Goal: Information Seeking & Learning: Learn about a topic

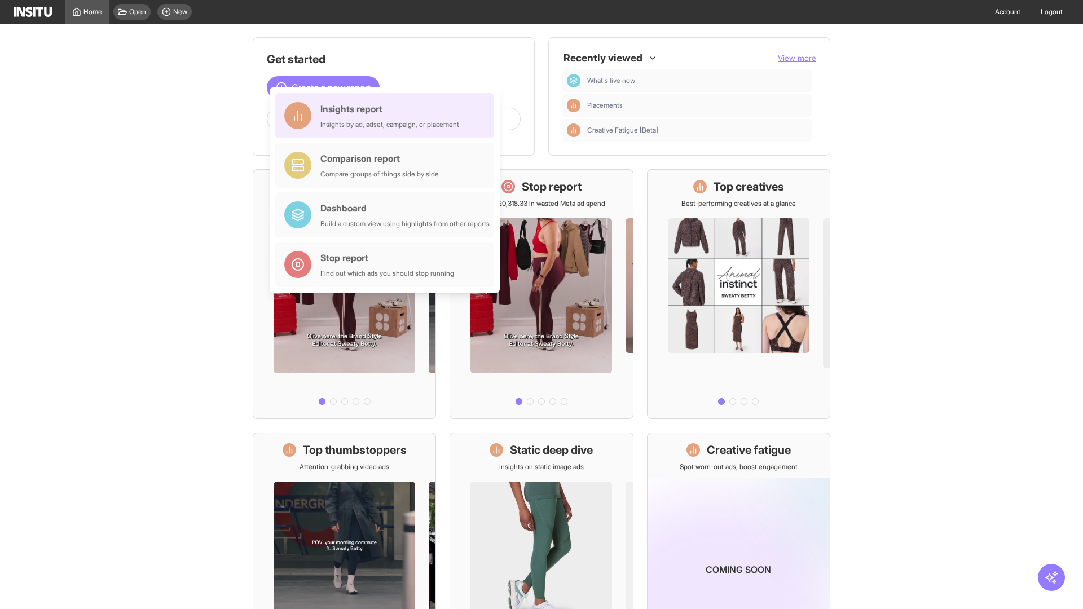
click at [387, 116] on div "Insights report Insights by ad, adset, campaign, or placement" at bounding box center [389, 115] width 139 height 27
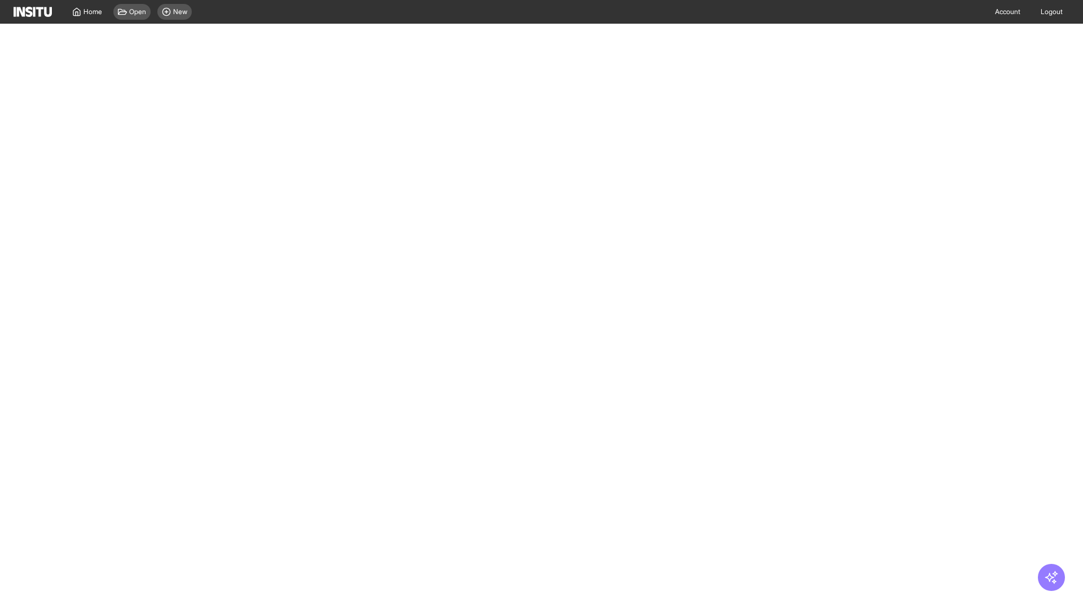
select select "**"
